Goal: Task Accomplishment & Management: Manage account settings

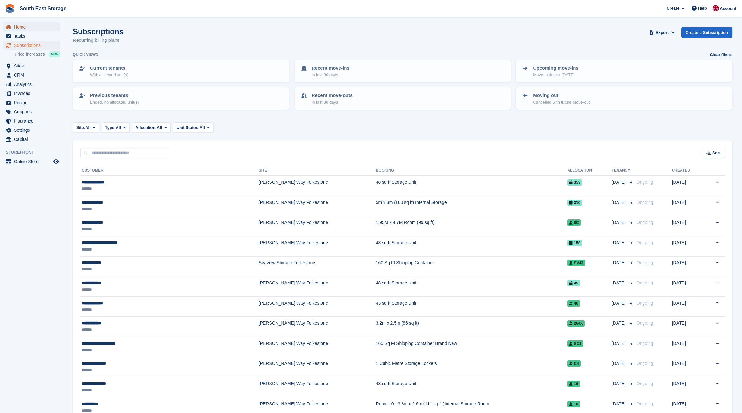
click at [20, 25] on span "Home" at bounding box center [33, 26] width 38 height 9
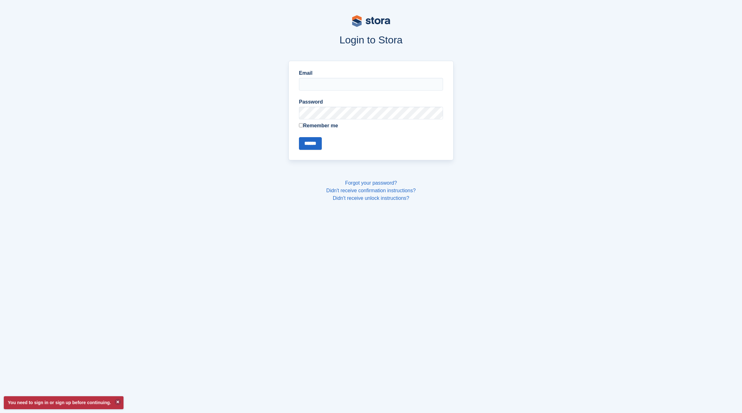
type input "**********"
click at [599, 215] on body "**********" at bounding box center [371, 206] width 742 height 413
click at [321, 143] on input "******" at bounding box center [310, 143] width 23 height 13
